Goal: Download file/media

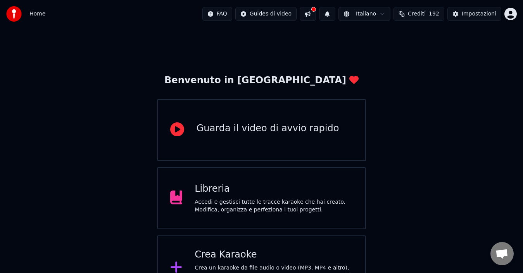
click at [310, 254] on div "Crea Karaoke" at bounding box center [274, 255] width 158 height 12
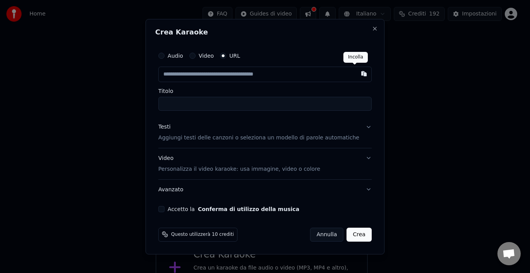
click at [356, 76] on button "button" at bounding box center [364, 74] width 16 height 14
type input "**********"
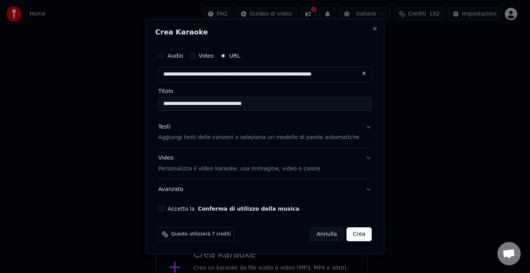
type input "**********"
click at [164, 210] on button "Accetto la Conferma di utilizzo della musica" at bounding box center [161, 209] width 6 height 6
click at [353, 238] on button "Crea" at bounding box center [359, 235] width 25 height 14
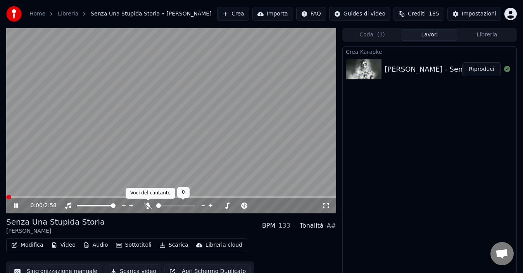
click at [147, 205] on icon at bounding box center [148, 206] width 8 height 6
click at [6, 195] on span at bounding box center [8, 197] width 5 height 5
click at [16, 204] on icon at bounding box center [16, 206] width 4 height 5
click at [6, 196] on span at bounding box center [8, 197] width 5 height 5
click at [16, 205] on icon at bounding box center [16, 205] width 5 height 5
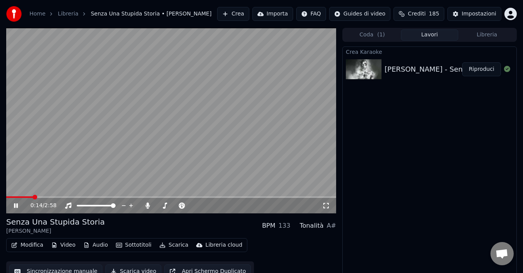
click at [16, 204] on icon at bounding box center [21, 206] width 18 height 6
click at [167, 246] on button "Scarica" at bounding box center [173, 245] width 35 height 11
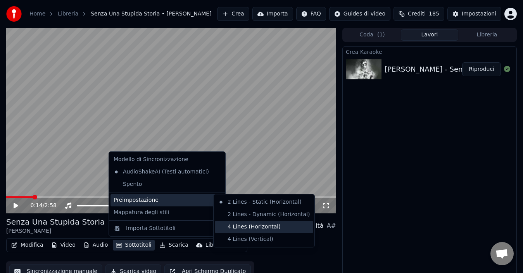
click at [238, 226] on div "4 Lines (Horizontal)" at bounding box center [264, 227] width 98 height 12
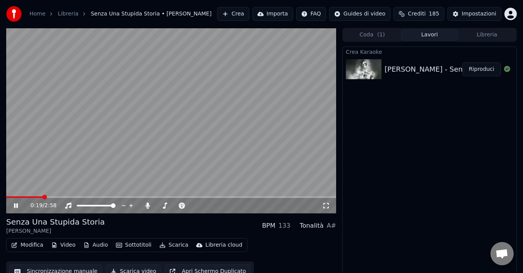
drag, startPoint x: 16, startPoint y: 206, endPoint x: 22, endPoint y: 206, distance: 6.6
click at [16, 207] on icon at bounding box center [21, 206] width 18 height 6
click at [6, 199] on span at bounding box center [8, 197] width 5 height 5
click at [15, 204] on icon at bounding box center [16, 205] width 5 height 5
click at [14, 206] on icon at bounding box center [21, 206] width 18 height 6
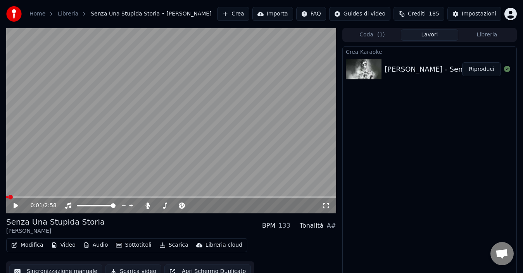
click at [7, 197] on span at bounding box center [7, 198] width 2 height 2
click at [6, 200] on span at bounding box center [8, 197] width 5 height 5
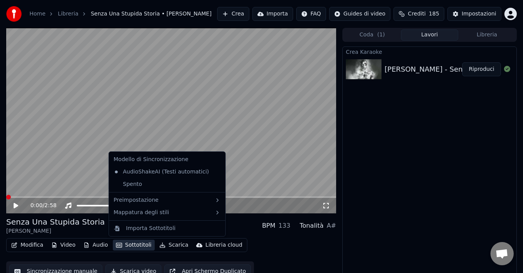
click at [141, 245] on button "Sottotitoli" at bounding box center [134, 245] width 42 height 11
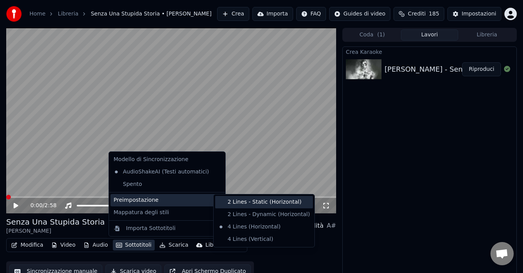
click at [242, 202] on div "2 Lines - Static (Horizontal)" at bounding box center [264, 202] width 98 height 12
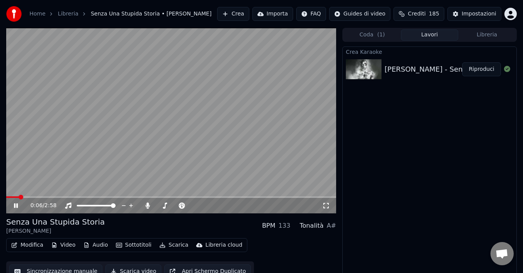
click at [8, 197] on span at bounding box center [12, 198] width 13 height 2
click at [17, 205] on icon at bounding box center [16, 206] width 4 height 5
click at [6, 198] on span at bounding box center [8, 197] width 5 height 5
click at [15, 205] on icon at bounding box center [16, 205] width 5 height 5
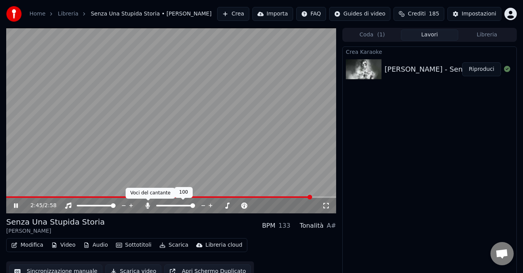
click at [148, 205] on icon at bounding box center [148, 206] width 4 height 6
click at [147, 204] on icon at bounding box center [148, 206] width 8 height 6
click at [16, 206] on icon at bounding box center [21, 206] width 18 height 6
click at [6, 197] on span at bounding box center [170, 198] width 329 height 2
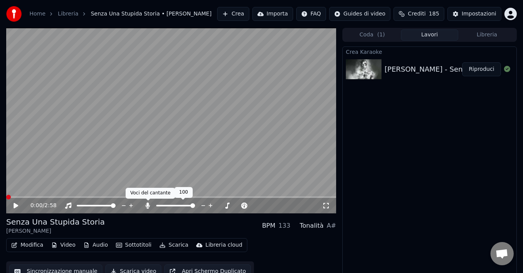
click at [147, 206] on icon at bounding box center [148, 206] width 4 height 6
click at [176, 245] on button "Scarica" at bounding box center [173, 245] width 35 height 11
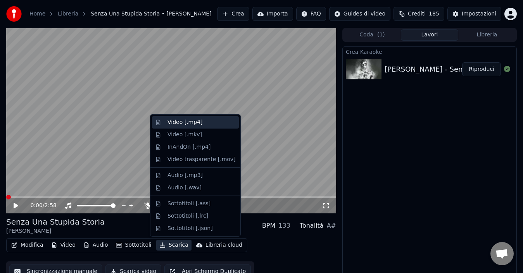
click at [209, 121] on div "Video [.mp4]" at bounding box center [202, 123] width 68 height 8
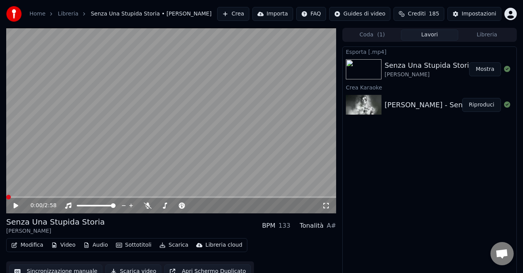
click at [482, 71] on button "Mostra" at bounding box center [485, 69] width 32 height 14
click at [16, 205] on icon at bounding box center [16, 205] width 5 height 5
drag, startPoint x: 17, startPoint y: 204, endPoint x: 29, endPoint y: 204, distance: 12.4
click at [17, 204] on icon at bounding box center [16, 206] width 4 height 5
click at [38, 14] on link "Home" at bounding box center [37, 14] width 16 height 8
